Goal: Browse casually

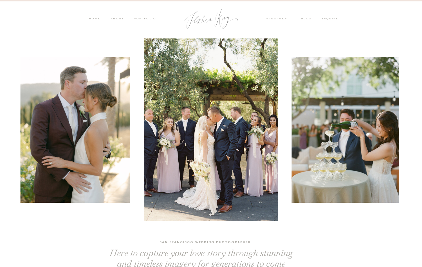
click at [145, 18] on nav "PORTFOLIO" at bounding box center [144, 19] width 23 height 5
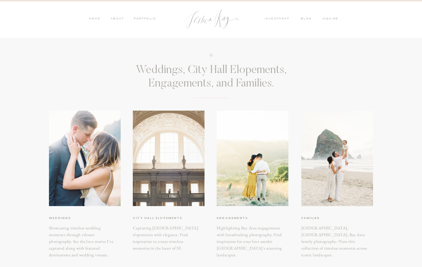
click at [166, 174] on div at bounding box center [169, 159] width 72 height 96
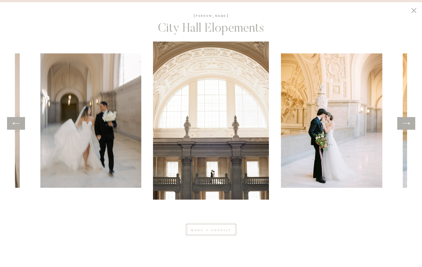
click at [410, 127] on icon at bounding box center [406, 123] width 8 height 9
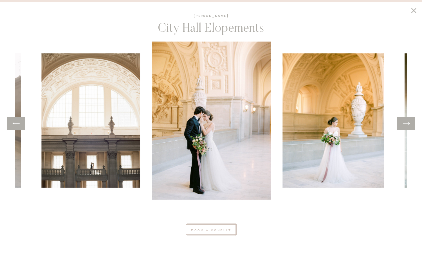
click at [410, 127] on icon at bounding box center [406, 123] width 8 height 9
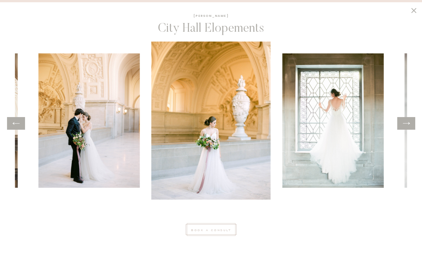
click at [410, 127] on icon at bounding box center [406, 123] width 8 height 9
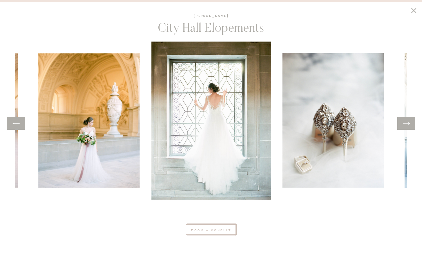
click at [409, 127] on icon at bounding box center [406, 123] width 8 height 9
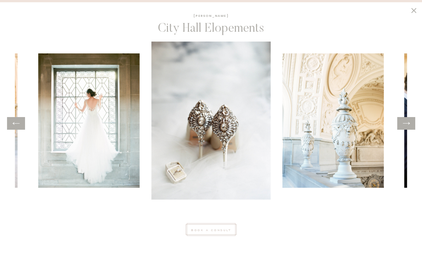
click at [409, 127] on icon at bounding box center [406, 123] width 8 height 9
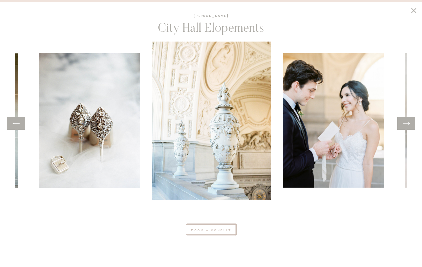
click at [409, 127] on icon at bounding box center [406, 123] width 8 height 9
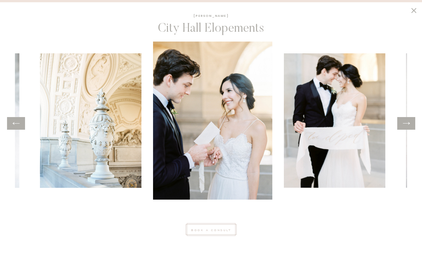
click at [409, 127] on icon at bounding box center [406, 123] width 8 height 9
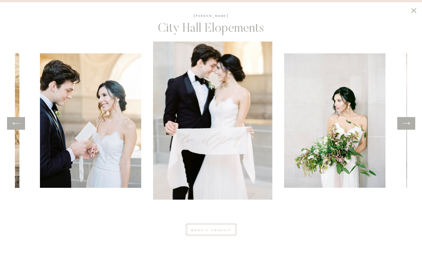
click at [409, 127] on icon at bounding box center [406, 123] width 8 height 9
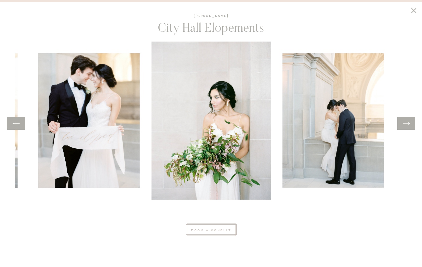
click at [409, 127] on icon at bounding box center [406, 123] width 8 height 9
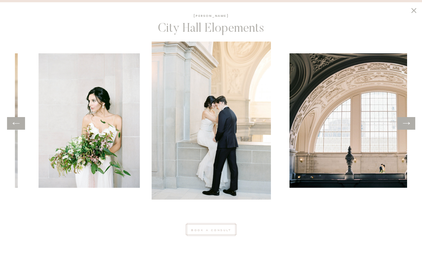
click at [409, 127] on icon at bounding box center [406, 123] width 8 height 9
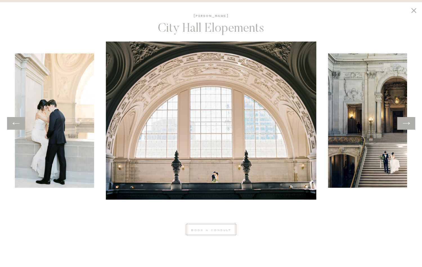
click at [409, 127] on icon at bounding box center [406, 123] width 8 height 9
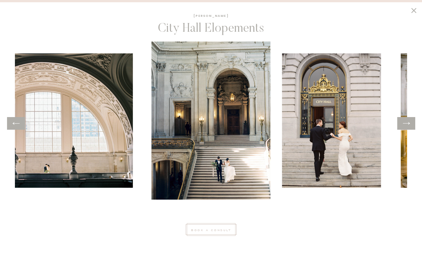
click at [409, 127] on icon at bounding box center [406, 123] width 8 height 9
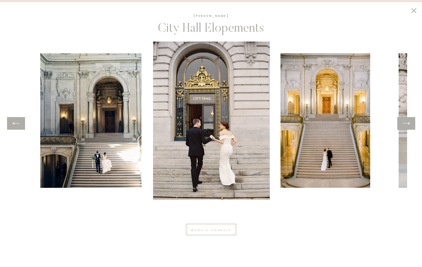
drag, startPoint x: 409, startPoint y: 127, endPoint x: 406, endPoint y: 128, distance: 3.0
click at [406, 128] on div at bounding box center [406, 123] width 8 height 9
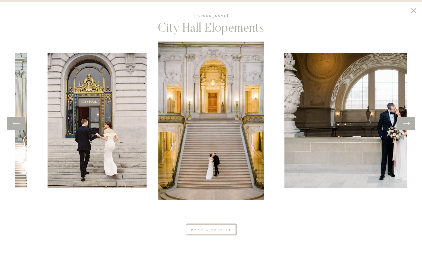
click at [406, 128] on div at bounding box center [406, 123] width 8 height 9
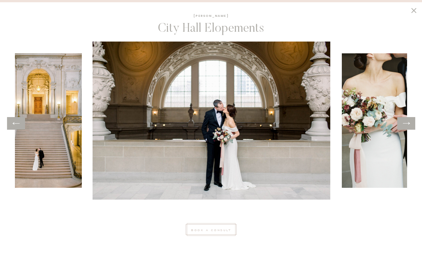
click at [406, 128] on div at bounding box center [406, 123] width 8 height 9
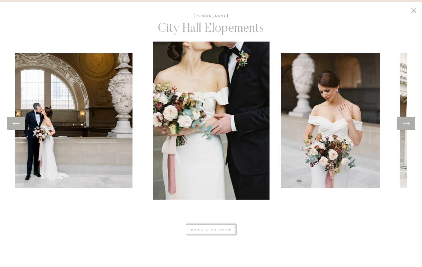
click at [406, 128] on div at bounding box center [406, 123] width 8 height 9
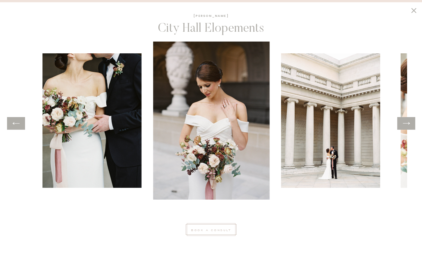
click at [406, 128] on div at bounding box center [406, 123] width 8 height 9
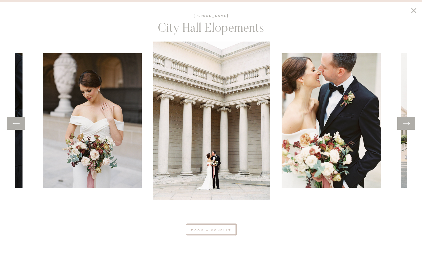
click at [406, 128] on div at bounding box center [406, 123] width 8 height 9
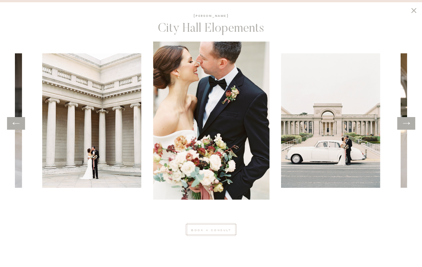
click at [406, 128] on div at bounding box center [406, 123] width 8 height 9
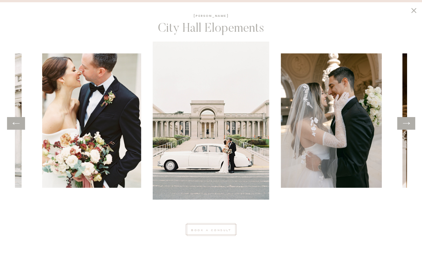
drag, startPoint x: 406, startPoint y: 128, endPoint x: 400, endPoint y: 129, distance: 6.5
click at [379, 129] on div "City Hall Elopements [PERSON_NAME] book a consult" at bounding box center [210, 133] width 337 height 250
click at [402, 124] on icon at bounding box center [406, 123] width 8 height 9
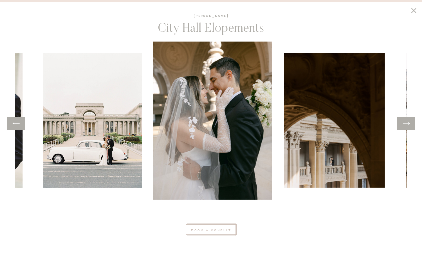
click at [402, 124] on icon at bounding box center [406, 123] width 8 height 9
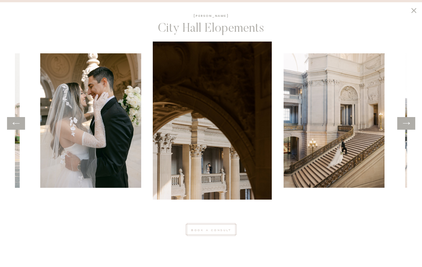
click at [402, 124] on icon at bounding box center [406, 123] width 8 height 9
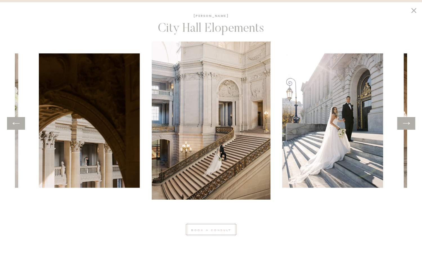
click at [402, 125] on icon at bounding box center [406, 123] width 8 height 9
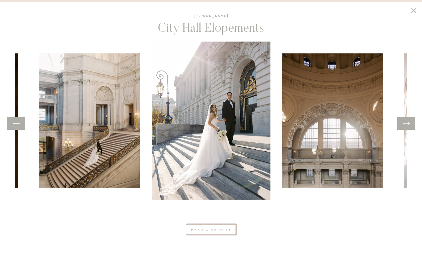
click at [402, 125] on icon at bounding box center [406, 123] width 8 height 9
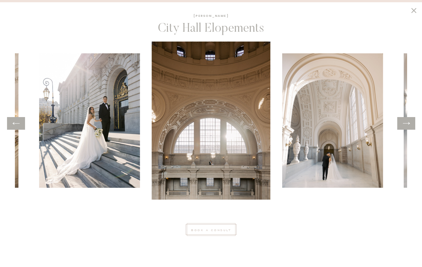
click at [402, 125] on icon at bounding box center [406, 123] width 8 height 9
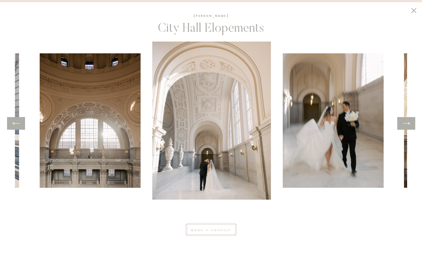
click at [402, 125] on icon at bounding box center [406, 123] width 8 height 9
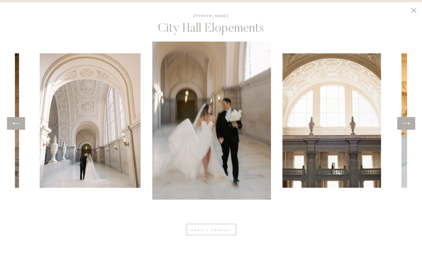
click at [402, 125] on icon at bounding box center [406, 123] width 8 height 9
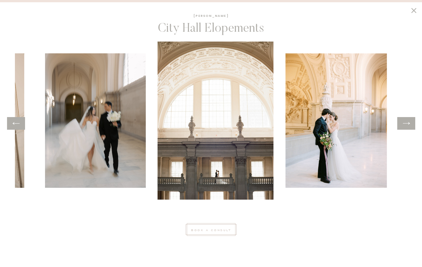
click at [402, 125] on icon at bounding box center [406, 123] width 8 height 9
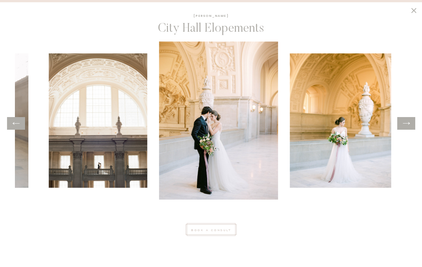
click at [402, 125] on icon at bounding box center [406, 123] width 8 height 9
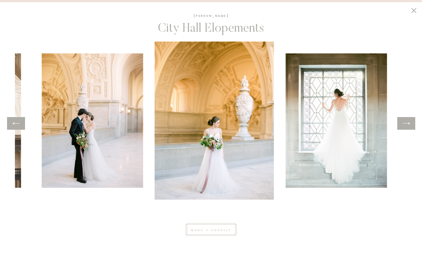
click at [402, 125] on icon at bounding box center [406, 123] width 8 height 9
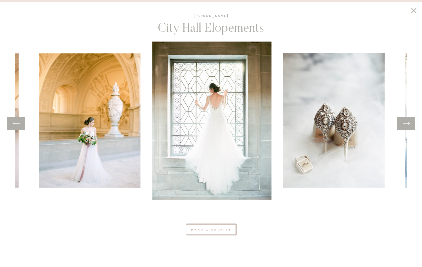
click at [402, 125] on icon at bounding box center [406, 123] width 8 height 9
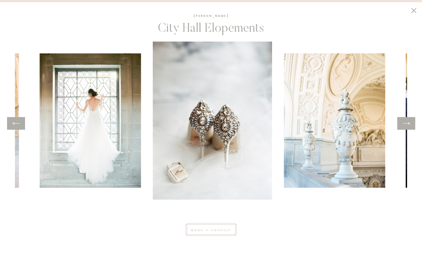
click at [402, 125] on icon at bounding box center [406, 123] width 8 height 9
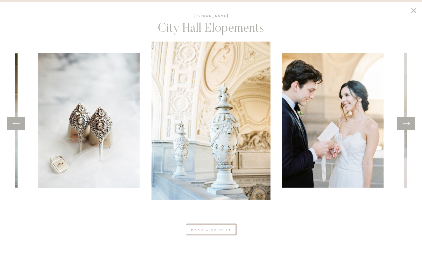
click at [402, 125] on div at bounding box center [406, 123] width 18 height 13
click at [401, 131] on div at bounding box center [211, 121] width 392 height 158
click at [401, 127] on div at bounding box center [406, 123] width 18 height 13
click at [403, 124] on icon at bounding box center [406, 123] width 8 height 9
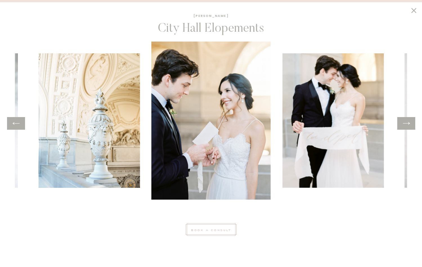
click at [403, 123] on icon at bounding box center [406, 123] width 8 height 9
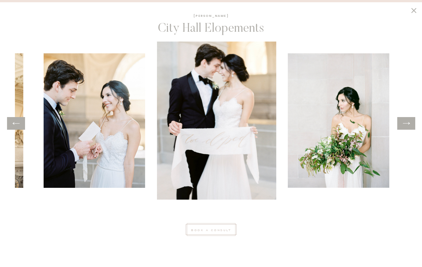
click at [402, 121] on icon at bounding box center [406, 123] width 8 height 9
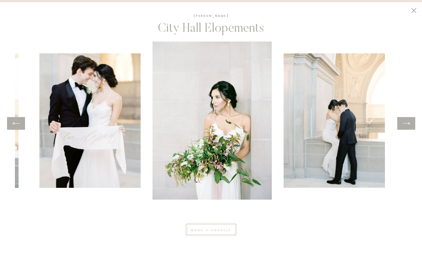
click at [402, 121] on icon at bounding box center [406, 123] width 8 height 9
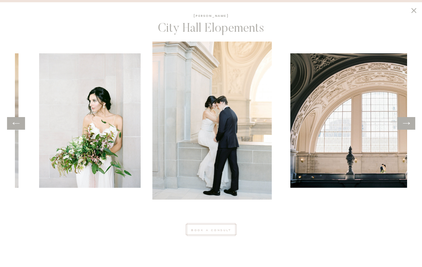
click at [402, 121] on icon at bounding box center [406, 123] width 8 height 9
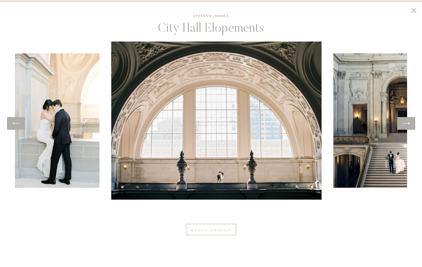
click at [400, 120] on div at bounding box center [406, 123] width 18 height 13
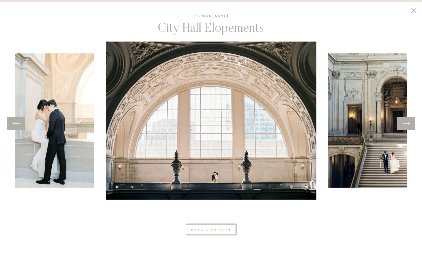
click at [400, 120] on div at bounding box center [406, 123] width 18 height 13
click at [404, 124] on icon at bounding box center [405, 123] width 7 height 3
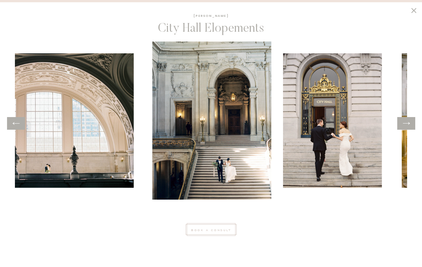
click at [404, 123] on icon at bounding box center [406, 123] width 8 height 9
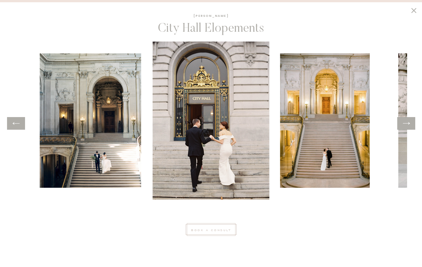
click at [404, 123] on icon at bounding box center [406, 123] width 8 height 9
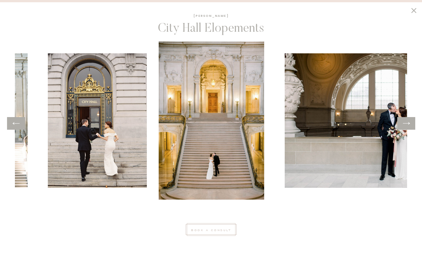
click at [403, 122] on icon at bounding box center [406, 123] width 8 height 9
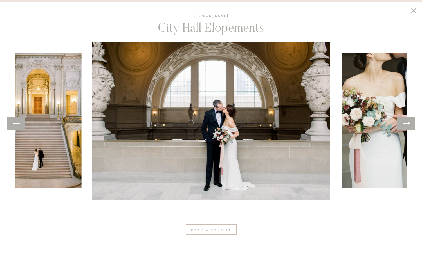
click at [402, 121] on icon at bounding box center [406, 123] width 8 height 9
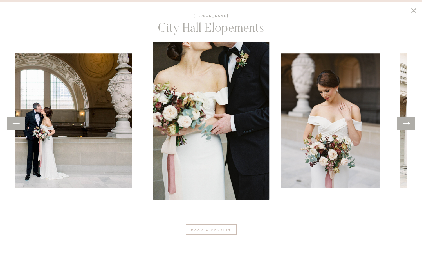
click at [402, 121] on icon at bounding box center [406, 123] width 8 height 9
